Goal: Navigation & Orientation: Find specific page/section

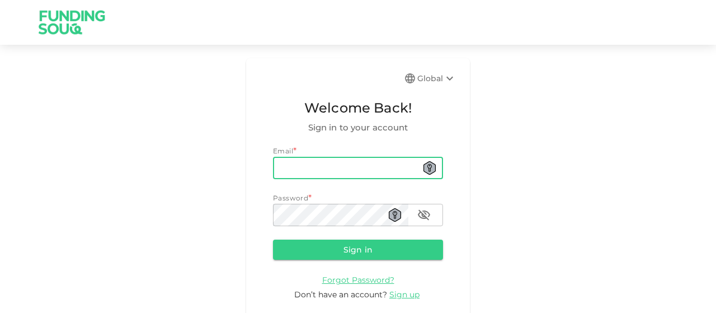
click at [298, 167] on input "email" at bounding box center [358, 168] width 170 height 22
type input "[EMAIL_ADDRESS][DOMAIN_NAME]"
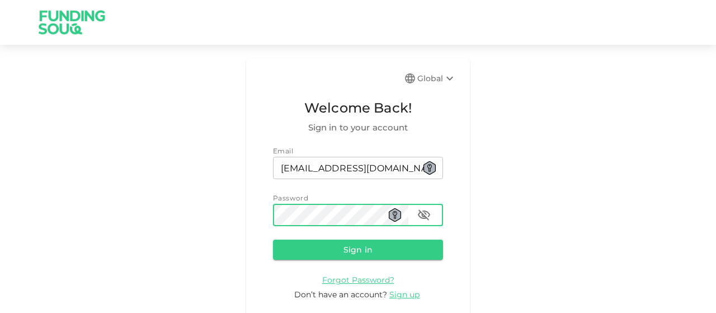
click at [273, 240] on button "Sign in" at bounding box center [358, 250] width 170 height 20
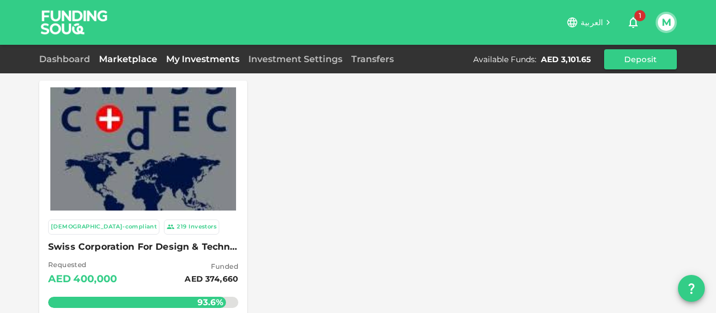
click at [214, 60] on link "My Investments" at bounding box center [203, 59] width 82 height 11
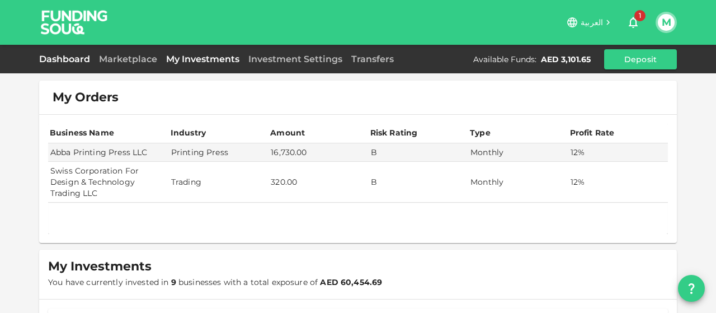
click at [79, 54] on link "Dashboard" at bounding box center [66, 59] width 55 height 11
